Goal: Information Seeking & Learning: Learn about a topic

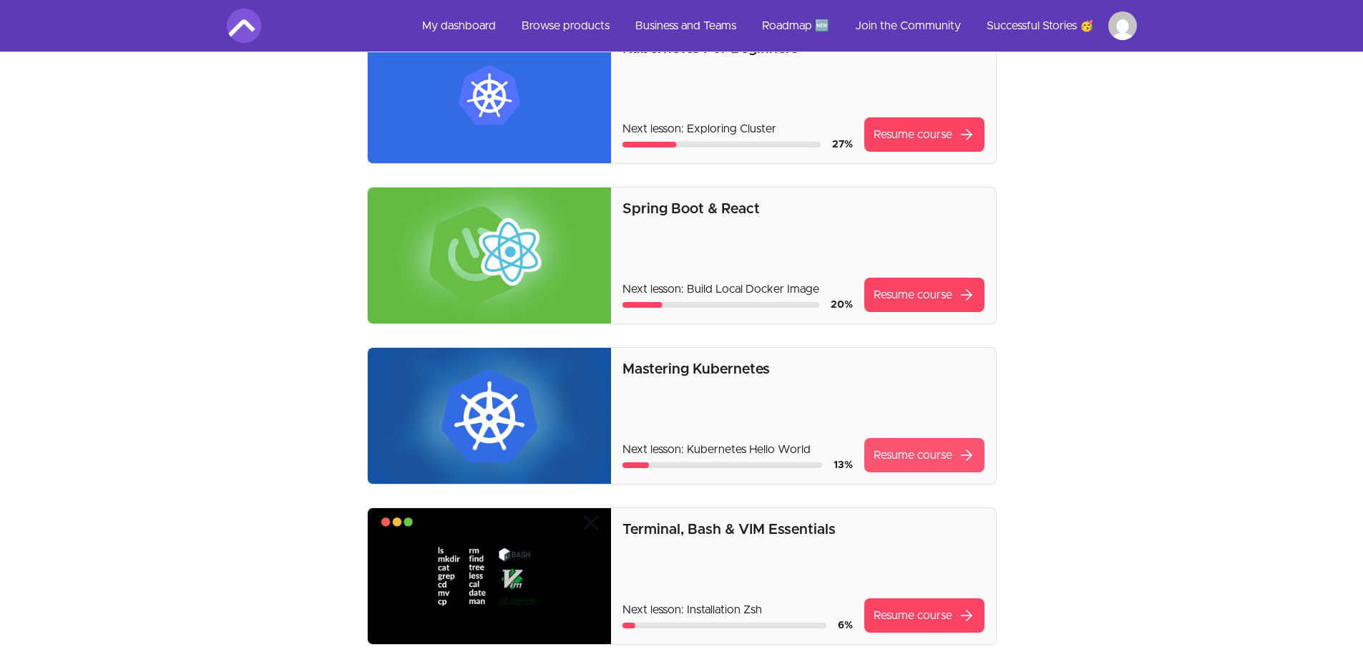
scroll to position [143, 0]
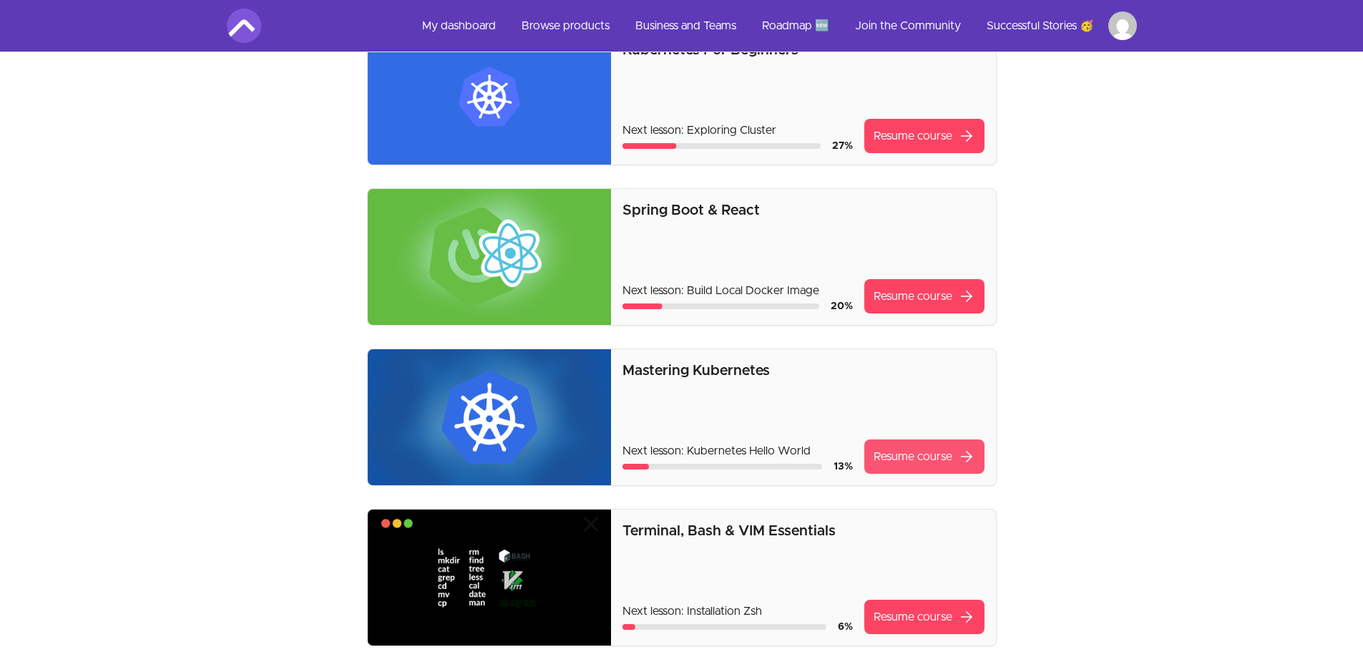
click at [930, 458] on link "Resume course arrow_forward" at bounding box center [924, 456] width 120 height 34
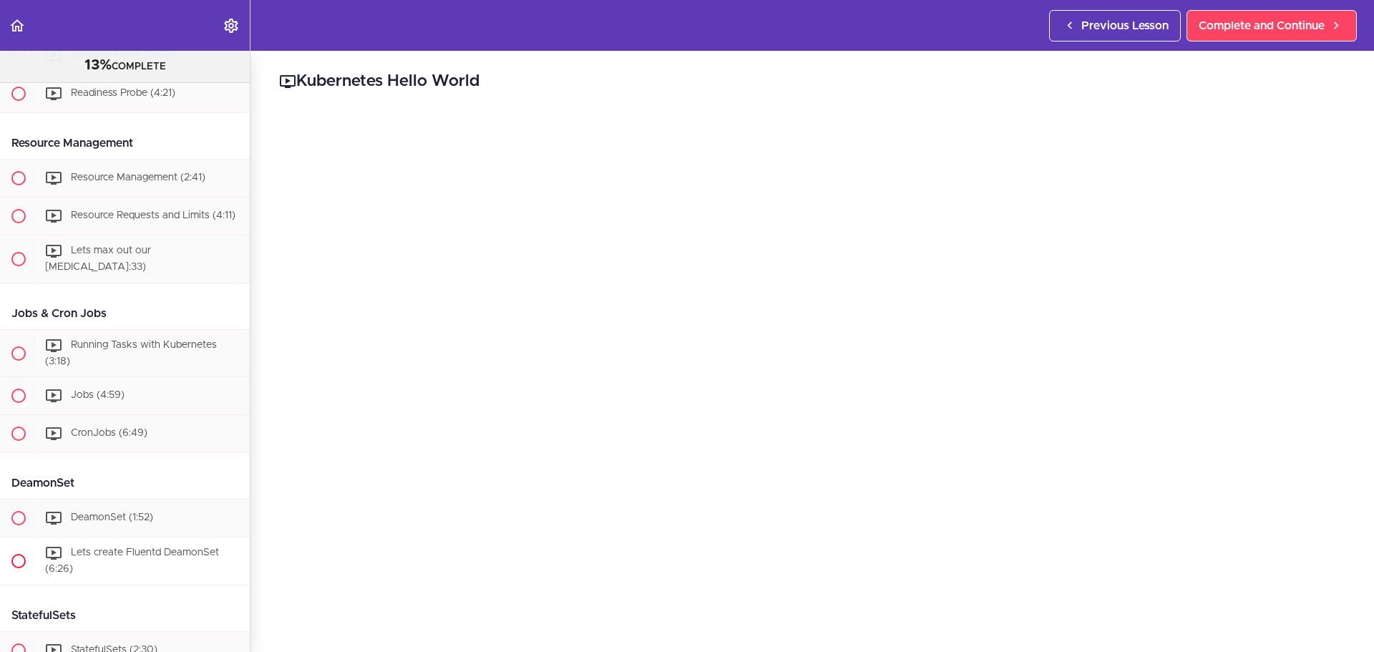
scroll to position [5066, 0]
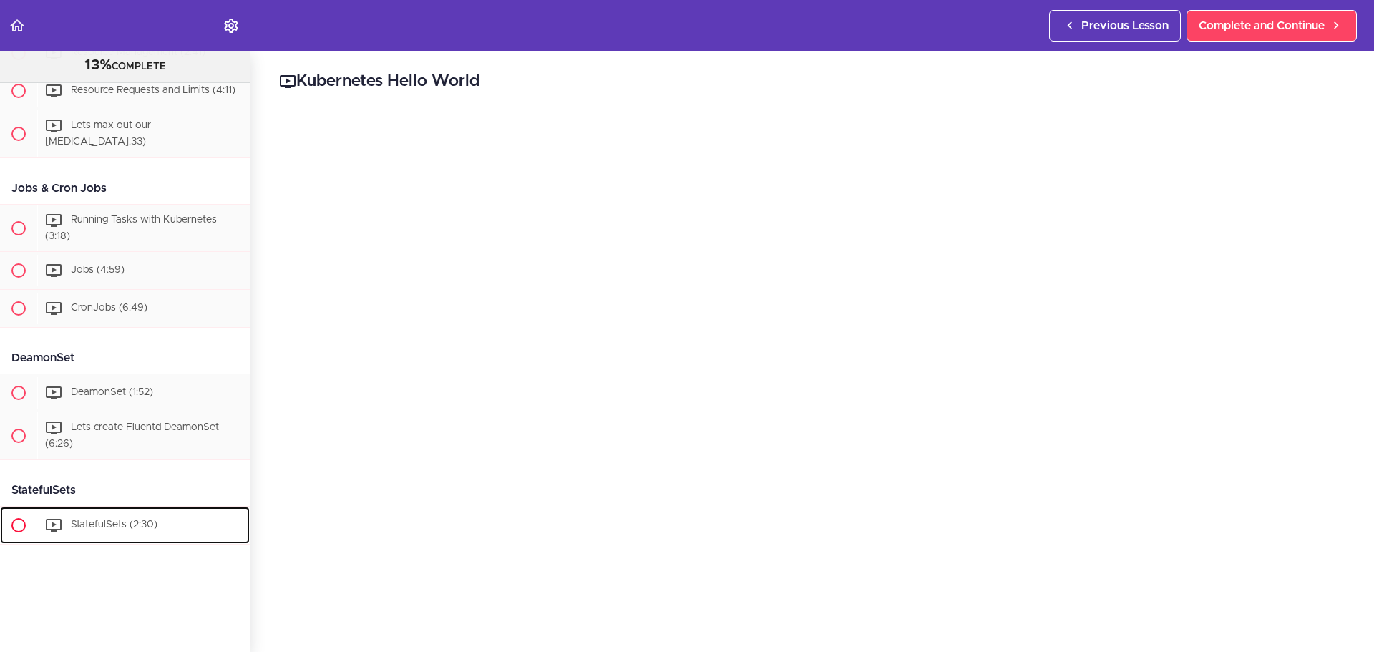
click at [97, 520] on span "StatefulSets (2:30)" at bounding box center [114, 525] width 87 height 10
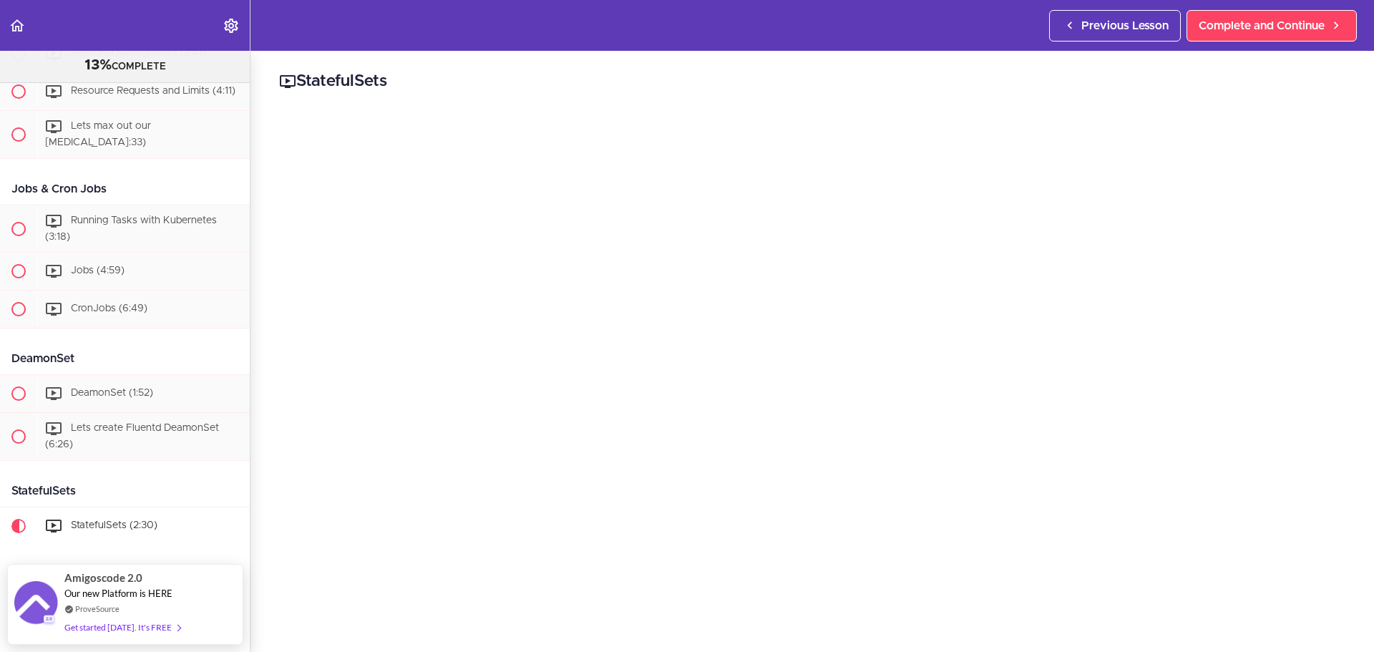
scroll to position [72, 0]
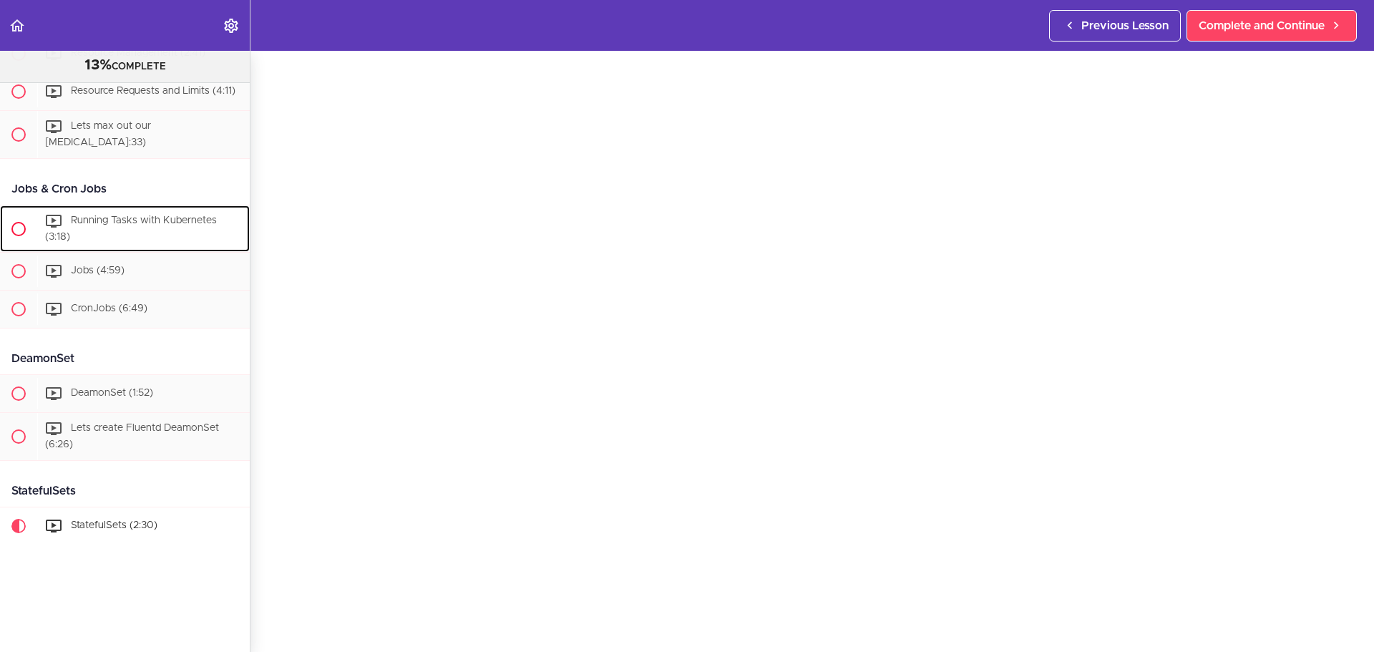
click at [144, 215] on span "Running Tasks with Kubernetes (3:18)" at bounding box center [131, 228] width 172 height 26
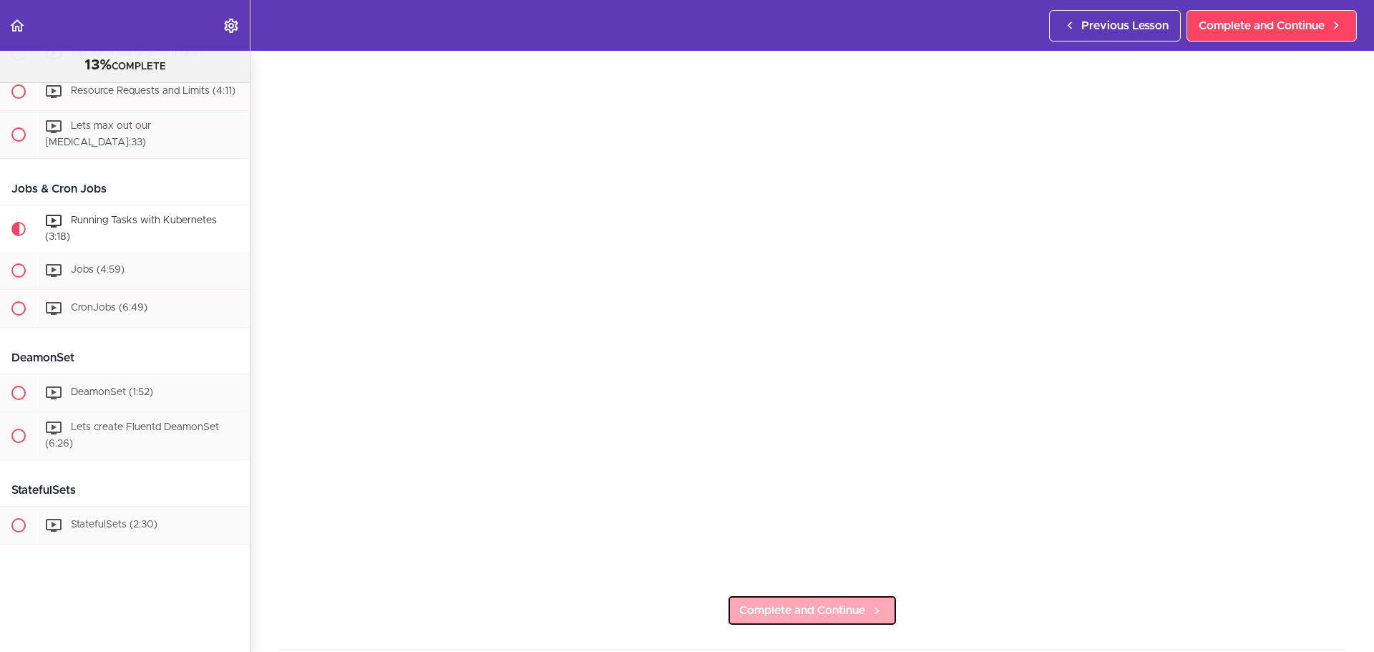
click at [824, 602] on span "Complete and Continue" at bounding box center [802, 610] width 126 height 17
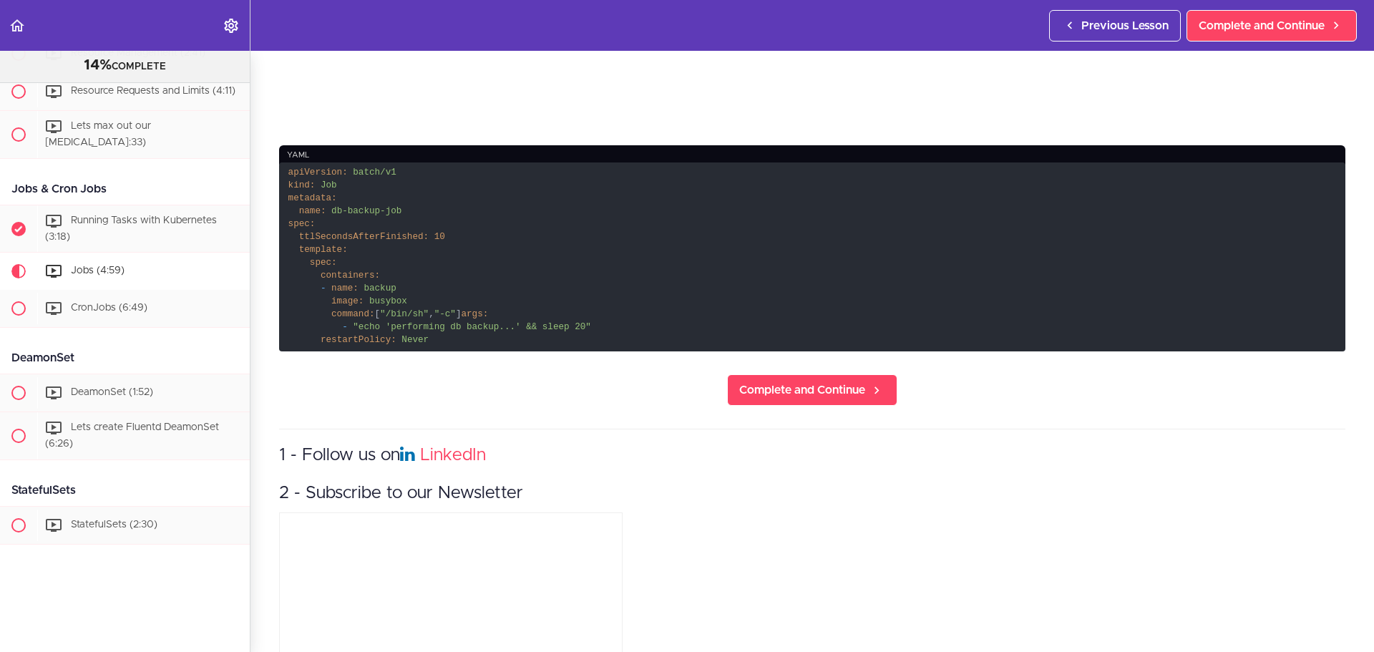
scroll to position [431, 0]
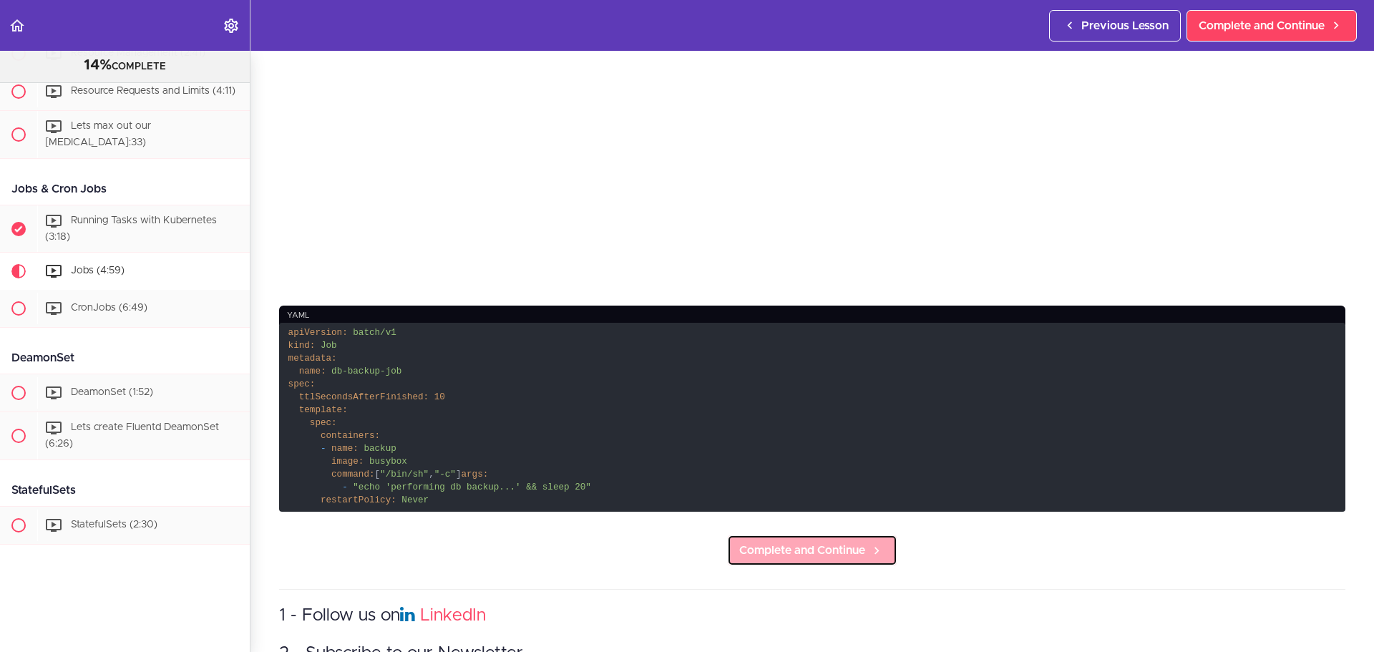
click at [797, 556] on span "Complete and Continue" at bounding box center [802, 550] width 126 height 17
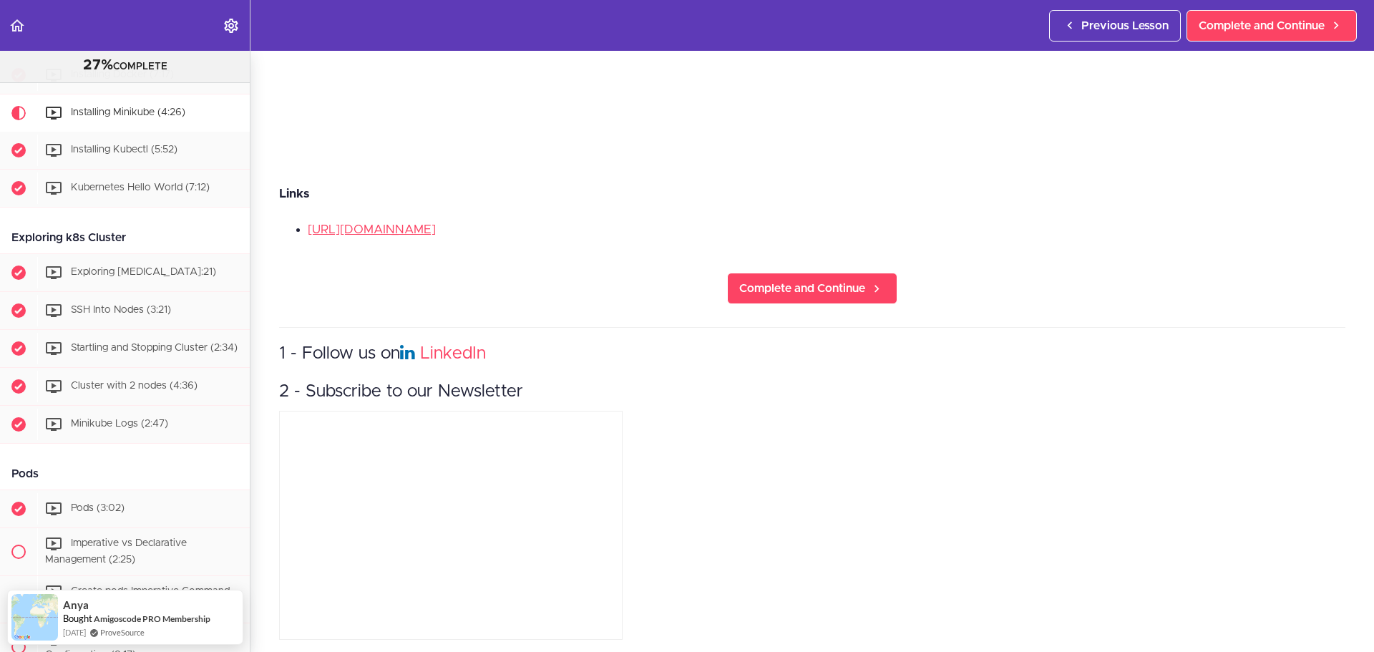
scroll to position [565, 0]
